Goal: Task Accomplishment & Management: Use online tool/utility

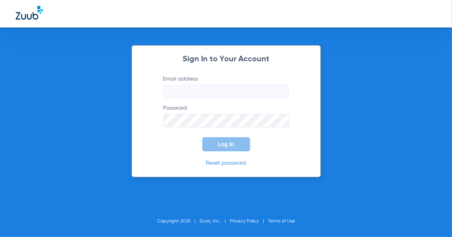
type input "[EMAIL_ADDRESS][DOMAIN_NAME]"
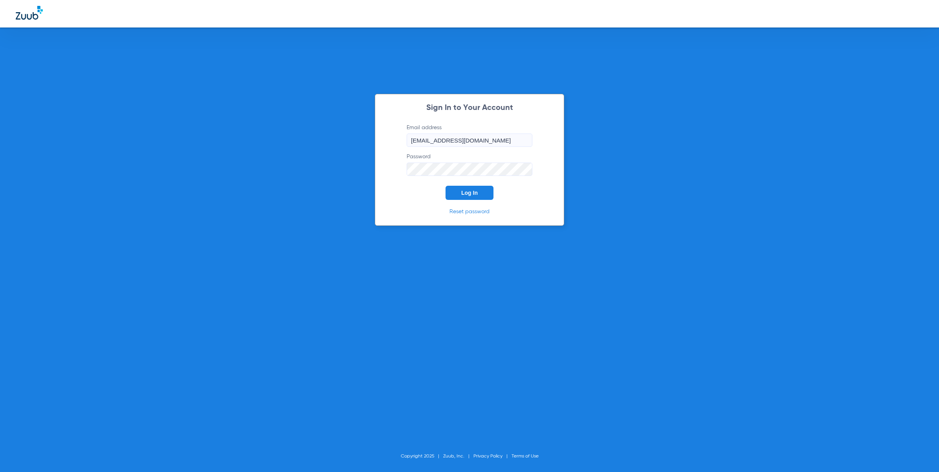
click at [452, 192] on span "Log In" at bounding box center [469, 193] width 16 height 6
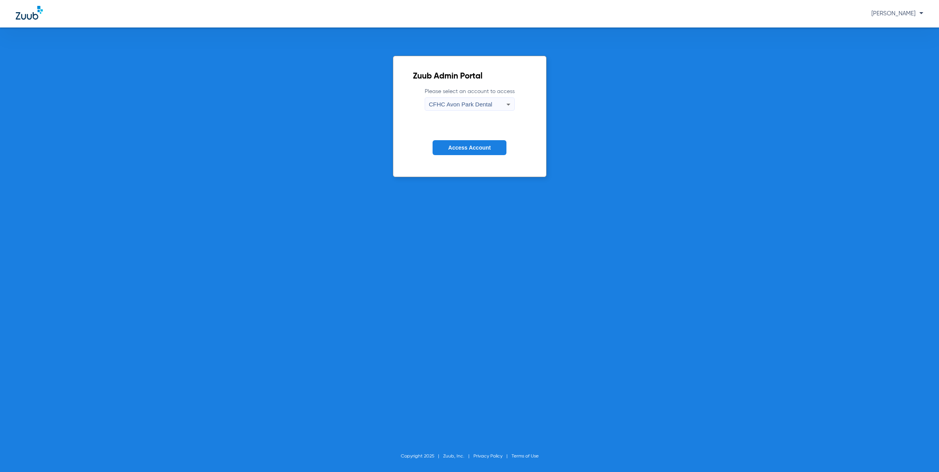
click at [452, 99] on div "CFHC Avon Park Dental" at bounding box center [467, 104] width 77 height 13
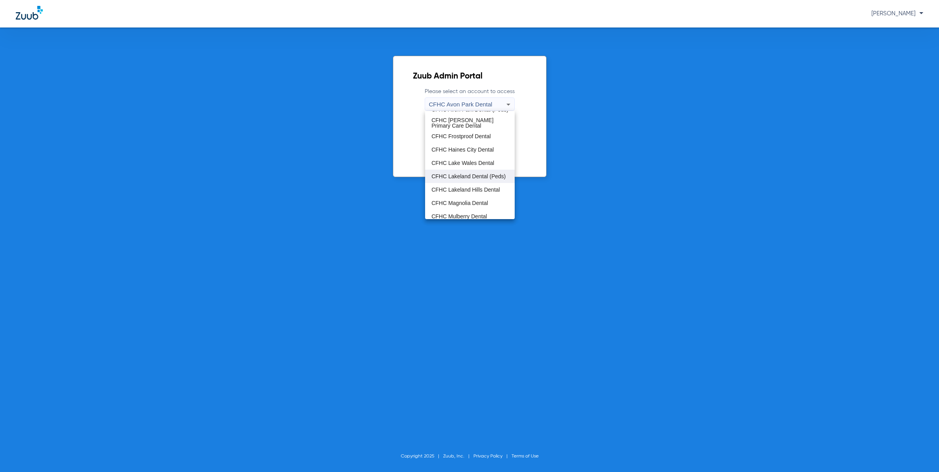
scroll to position [52, 0]
click at [452, 185] on span "CFHC Mulberry Dental" at bounding box center [459, 185] width 56 height 5
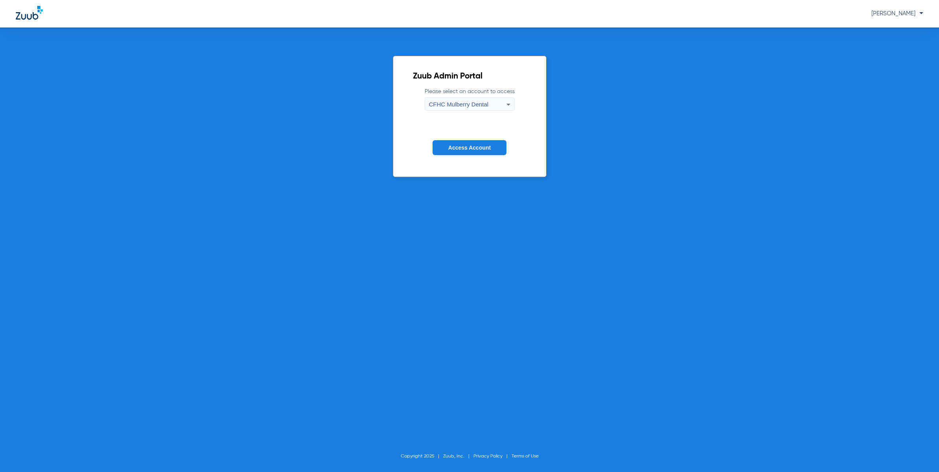
click at [452, 139] on form "Please select an account to access CFHC Mulberry Dental Access Account" at bounding box center [469, 128] width 113 height 80
click at [452, 145] on span "Access Account" at bounding box center [469, 148] width 42 height 6
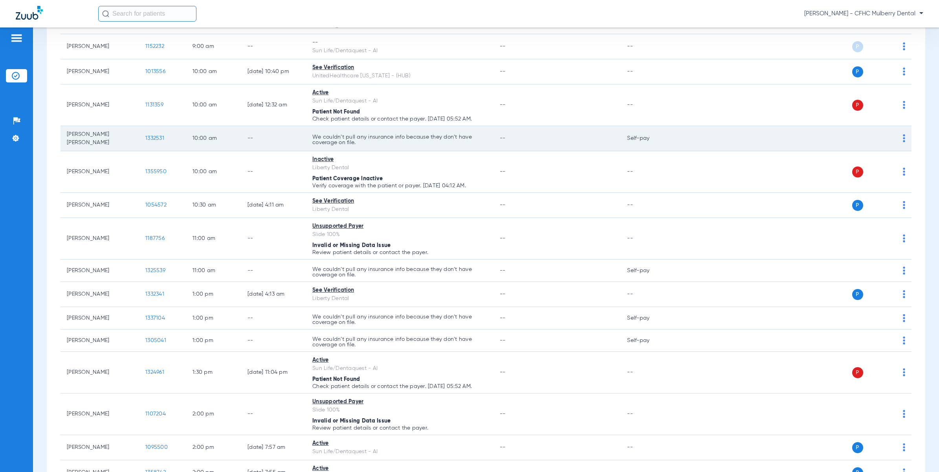
scroll to position [196, 0]
